Goal: Contribute content

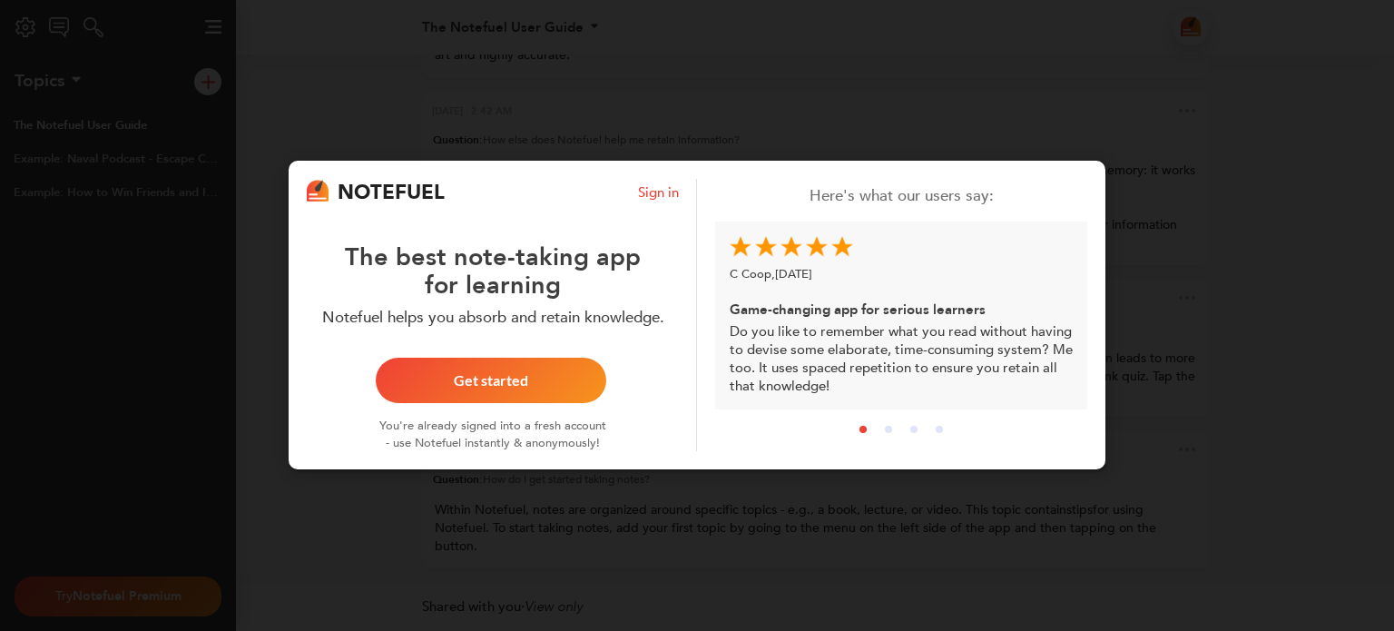
click at [519, 390] on button "Get started" at bounding box center [491, 381] width 231 height 45
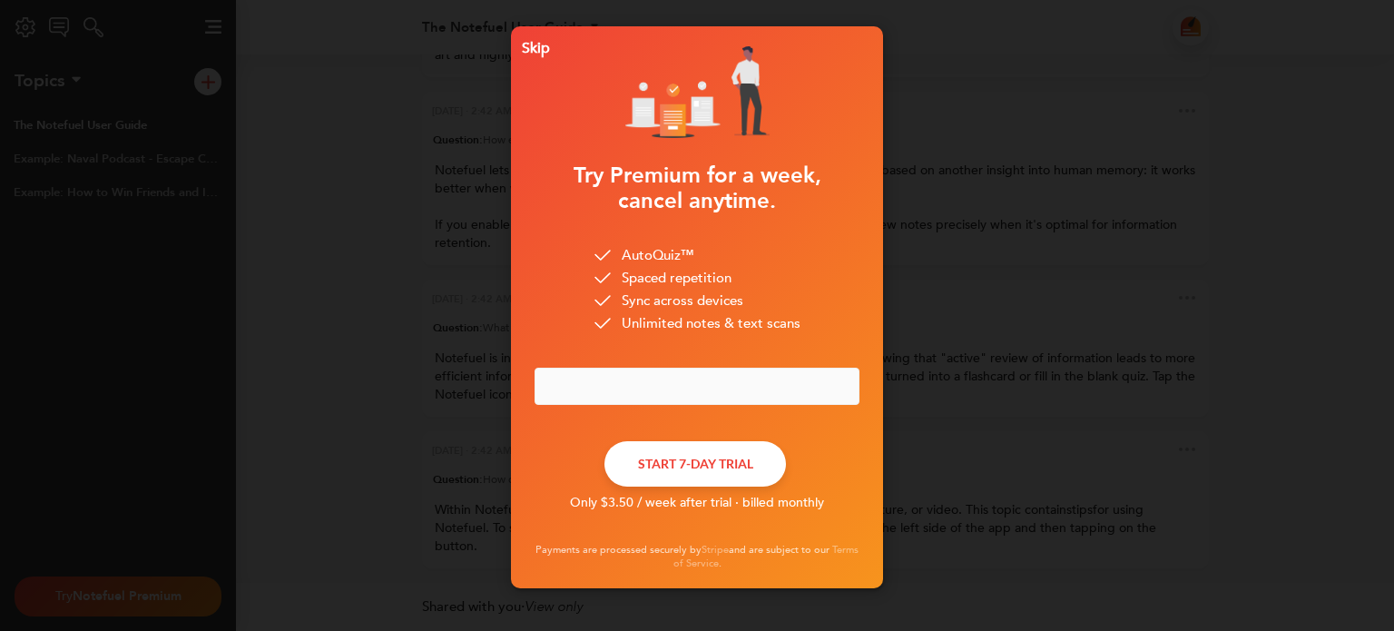
click at [525, 45] on div "Skip" at bounding box center [532, 48] width 35 height 13
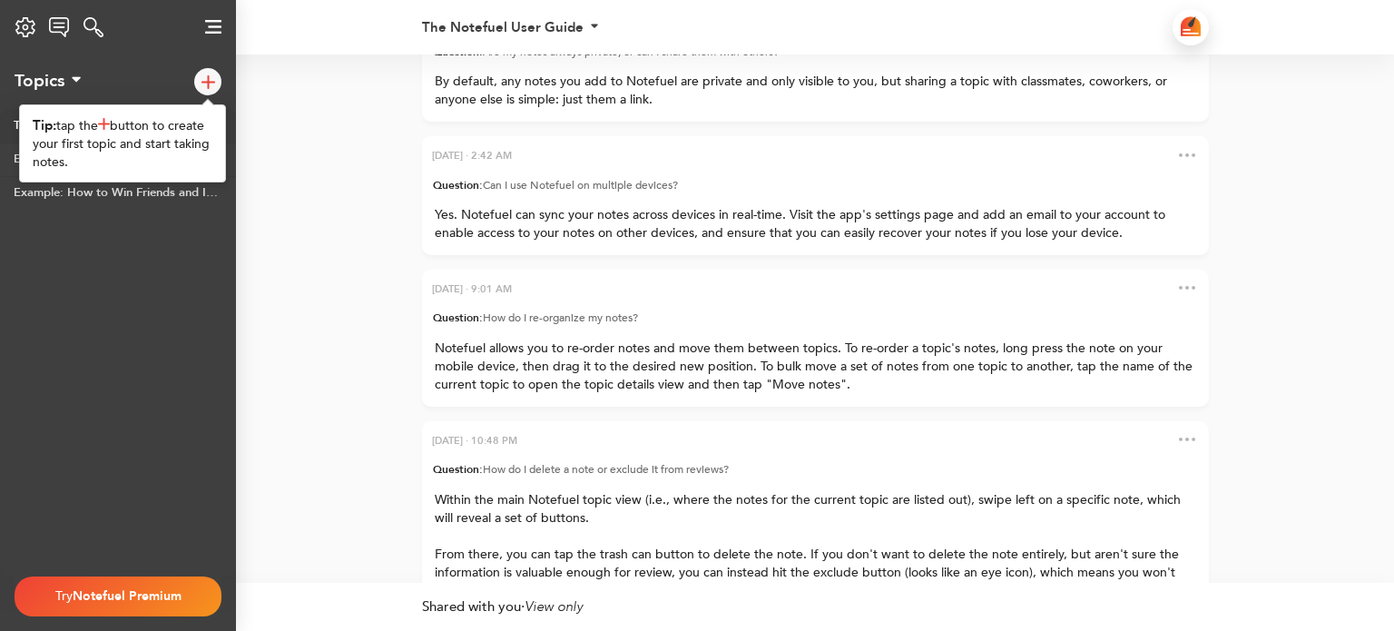
scroll to position [-719, 0]
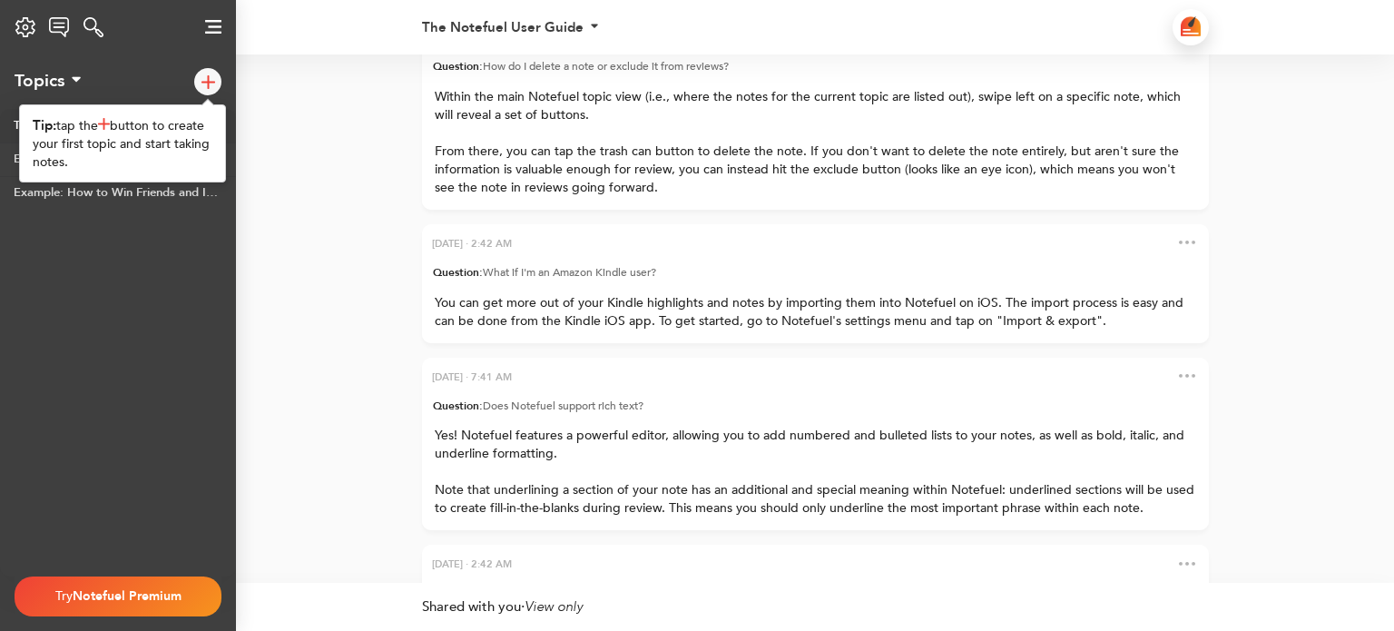
click at [212, 83] on img at bounding box center [209, 82] width 14 height 14
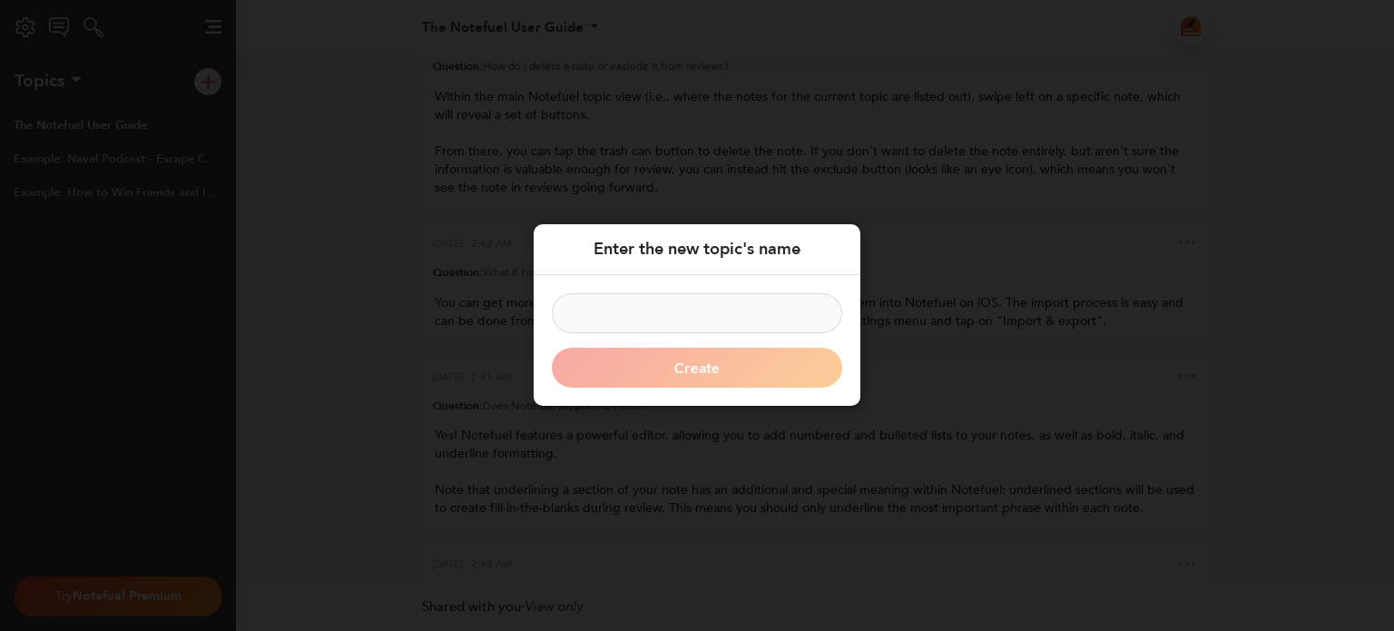
click at [725, 319] on input at bounding box center [697, 314] width 290 height 40
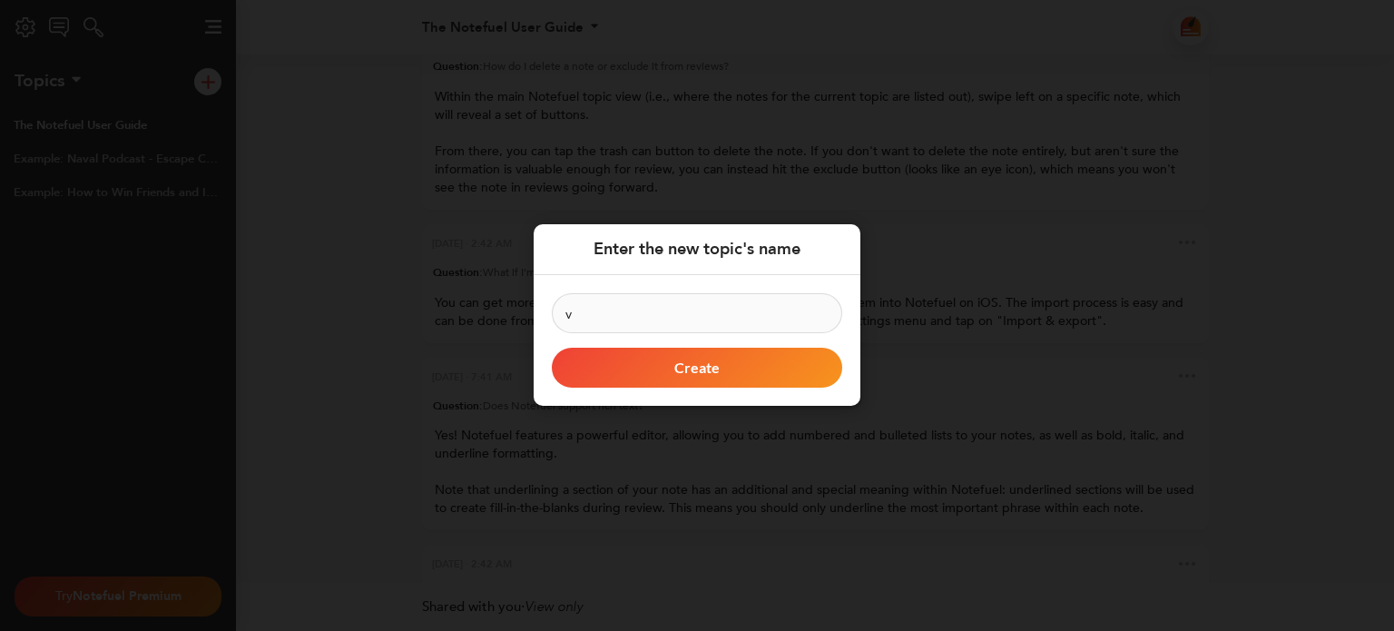
type input "v"
click at [722, 359] on button "Create" at bounding box center [697, 369] width 290 height 40
